Goal: Task Accomplishment & Management: Manage account settings

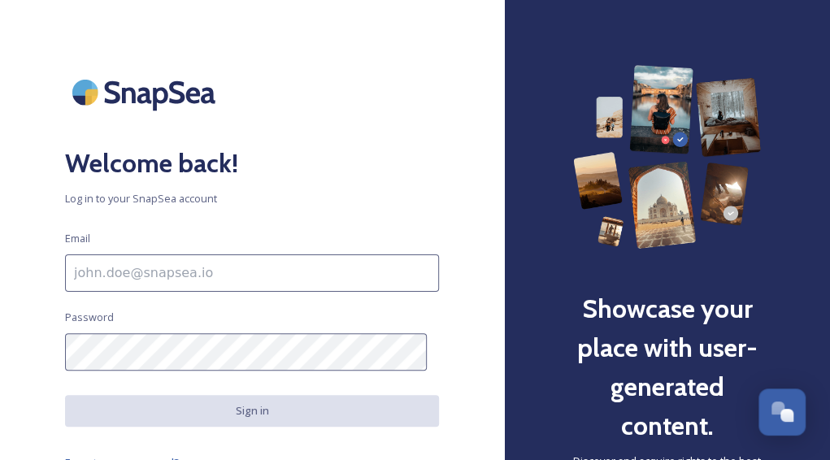
click at [189, 274] on input at bounding box center [252, 272] width 374 height 37
type input "[EMAIL_ADDRESS][DOMAIN_NAME]"
click at [106, 284] on input at bounding box center [252, 272] width 374 height 37
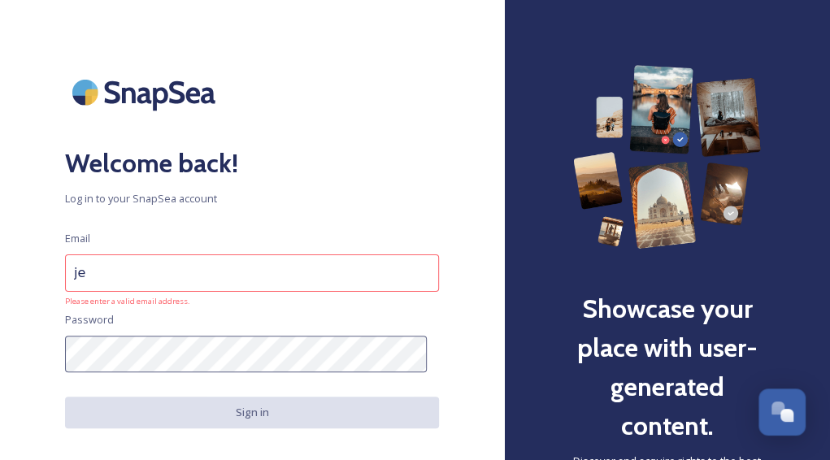
type input "j"
type input "[PERSON_NAME][EMAIL_ADDRESS][DOMAIN_NAME]"
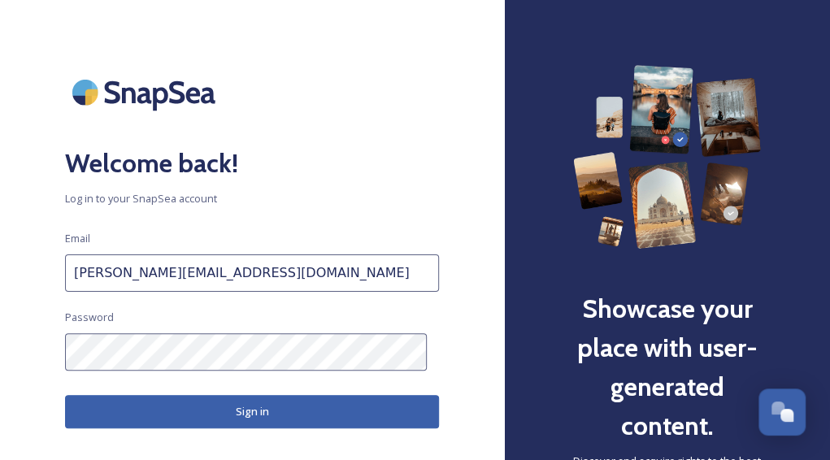
click at [250, 413] on button "Sign in" at bounding box center [252, 411] width 374 height 33
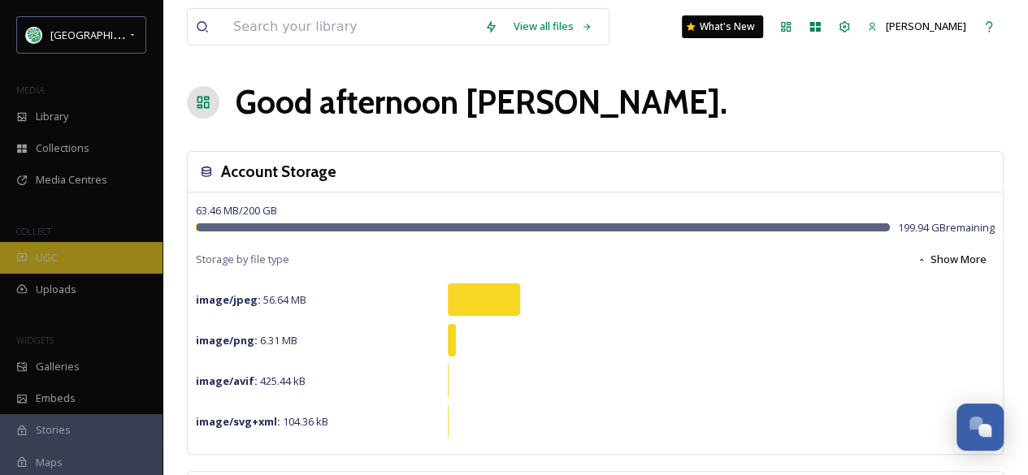
click at [66, 259] on div "UGC" at bounding box center [81, 258] width 163 height 32
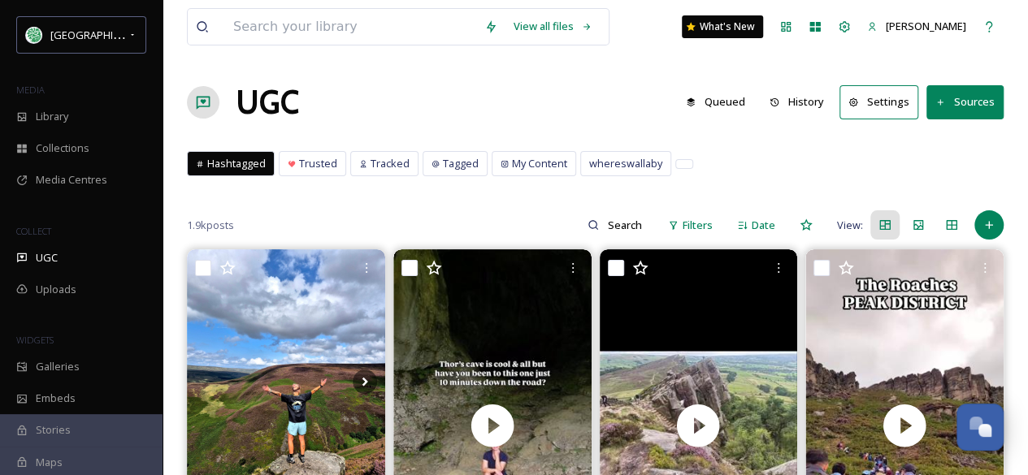
click at [806, 96] on button "History" at bounding box center [797, 102] width 71 height 32
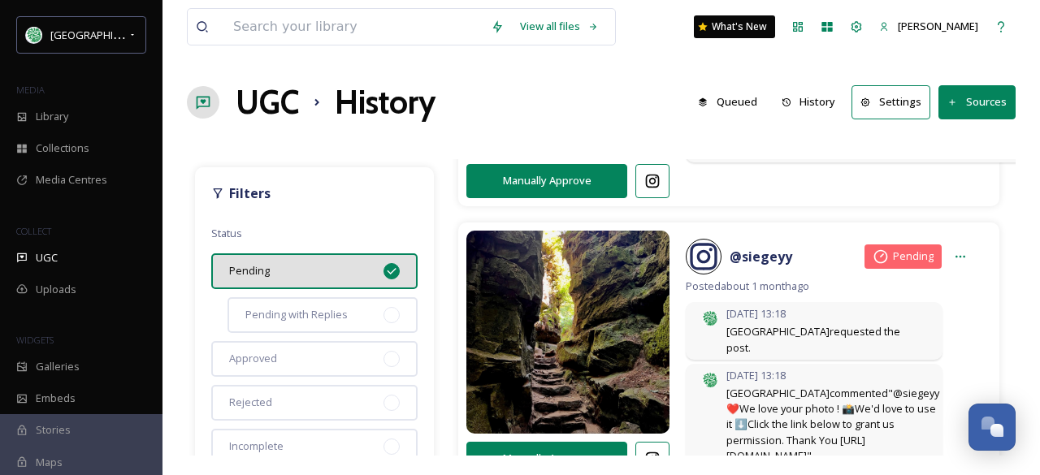
scroll to position [163, 0]
